Goal: Task Accomplishment & Management: Use online tool/utility

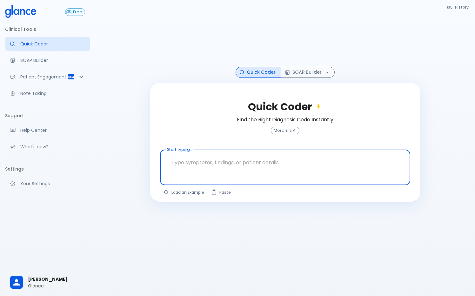
click at [347, 236] on div "History Quick Coder SOAP Builder Quick Coder Find the Right Diagnosis Code Inst…" at bounding box center [285, 155] width 380 height 311
click at [39, 275] on div "[PERSON_NAME] Glance" at bounding box center [47, 283] width 85 height 22
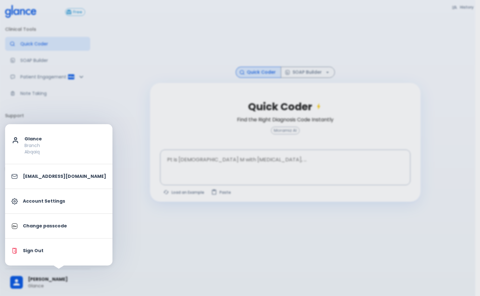
click at [61, 256] on li "Sign Out" at bounding box center [58, 250] width 107 height 19
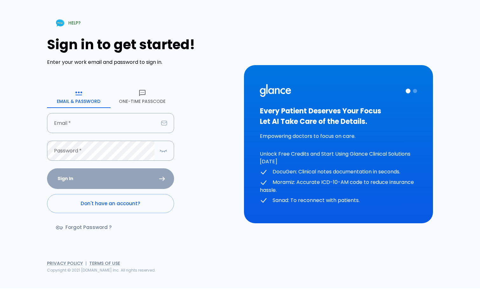
click at [143, 99] on button "One-Time Passcode" at bounding box center [143, 96] width 64 height 23
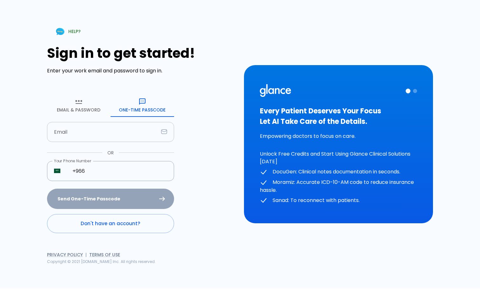
click at [106, 131] on input "text" at bounding box center [103, 132] width 112 height 20
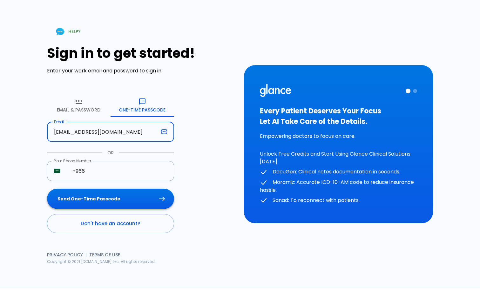
type input "[EMAIL_ADDRESS][DOMAIN_NAME]"
click at [115, 202] on button "Send One-Time Passcode" at bounding box center [110, 199] width 127 height 21
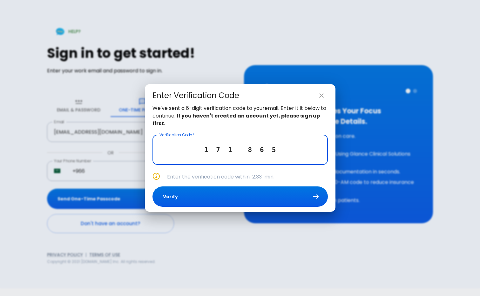
type input "1 7 1 8 6 5"
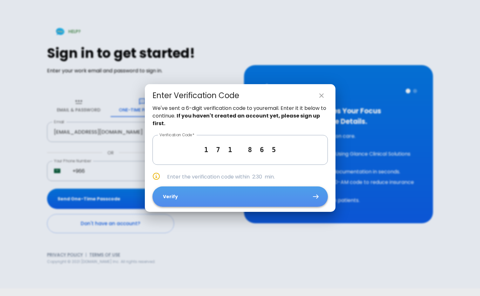
click at [263, 200] on button "Verify" at bounding box center [240, 197] width 175 height 21
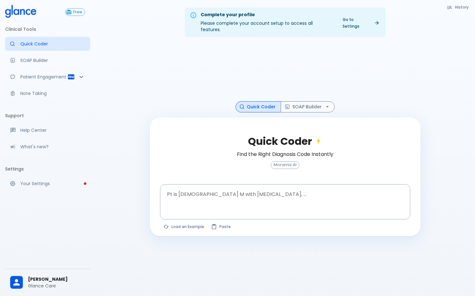
click at [205, 82] on div at bounding box center [285, 71] width 271 height 59
